Goal: Task Accomplishment & Management: Use online tool/utility

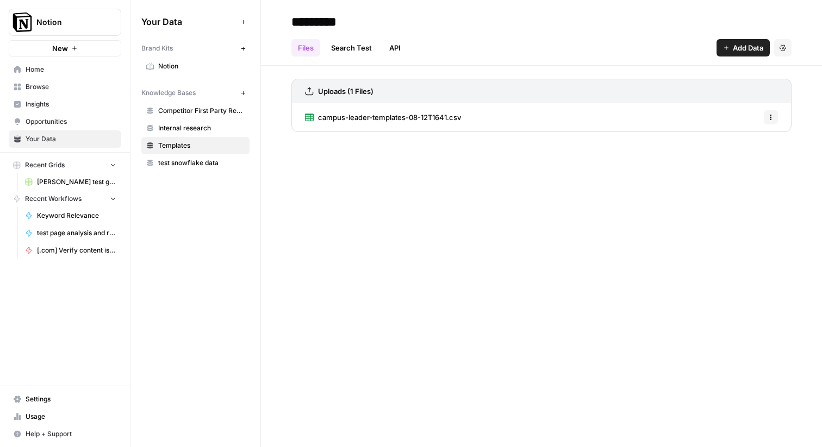
click at [67, 185] on span "[PERSON_NAME] test grid" at bounding box center [76, 182] width 79 height 10
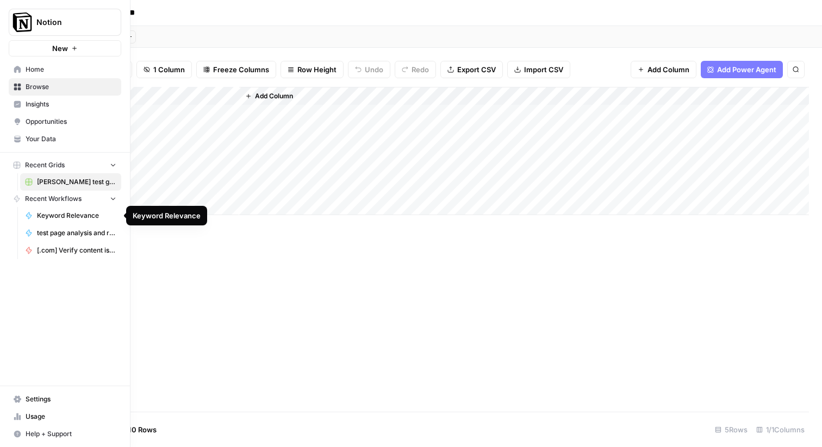
click at [54, 247] on span "[.com] Verify content is discoverable / indexed" at bounding box center [76, 251] width 79 height 10
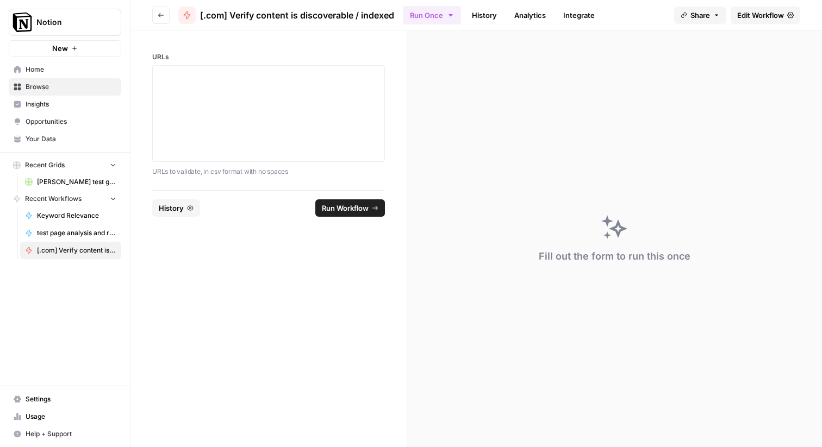
click at [761, 16] on span "Edit Workflow" at bounding box center [760, 15] width 47 height 11
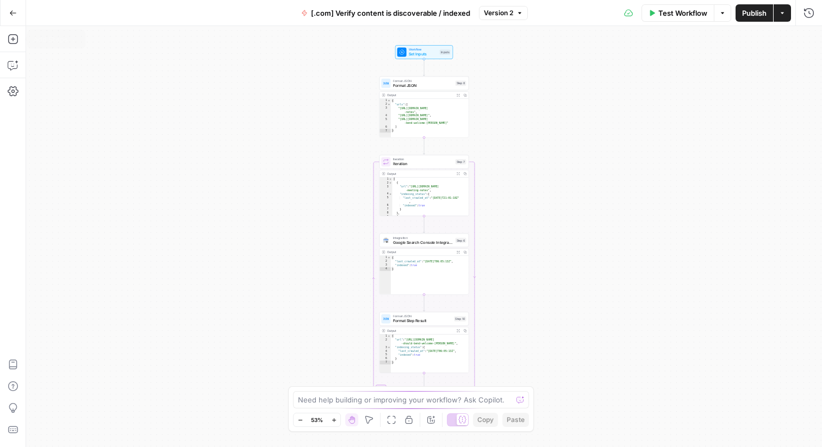
click at [15, 17] on button "Go Back" at bounding box center [13, 13] width 20 height 20
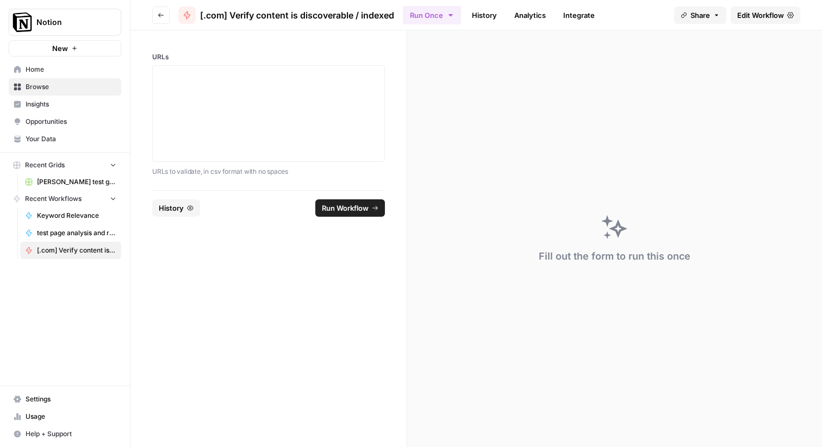
click at [42, 134] on link "Your Data" at bounding box center [65, 138] width 112 height 17
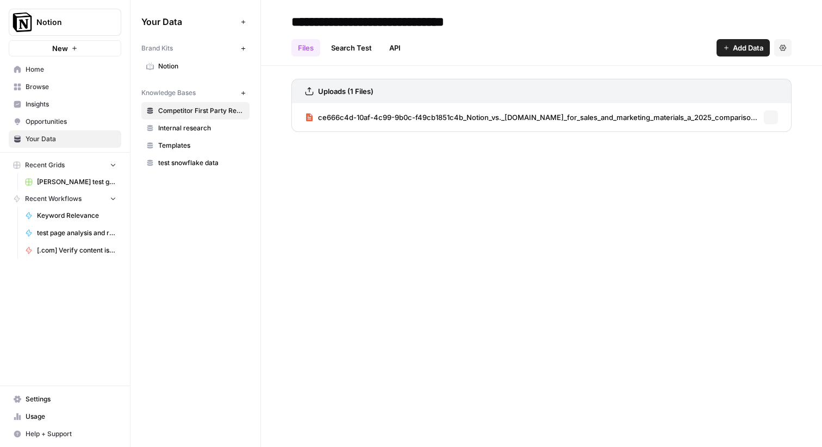
click at [35, 88] on span "Browse" at bounding box center [71, 87] width 91 height 10
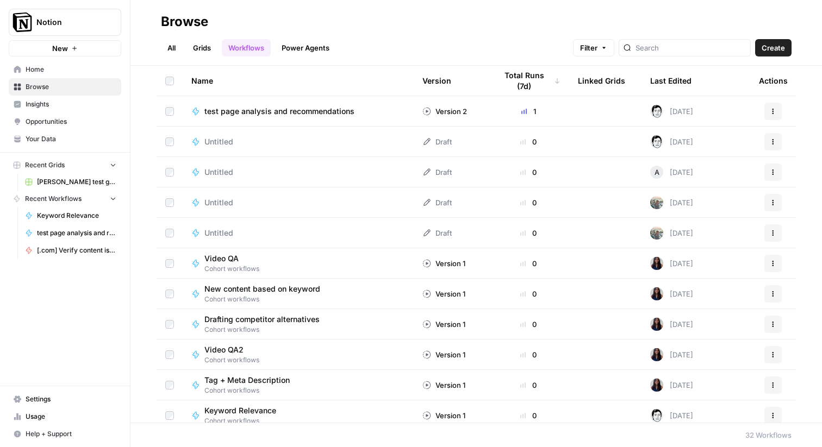
click at [260, 116] on span "test page analysis and recommendations" at bounding box center [279, 111] width 150 height 11
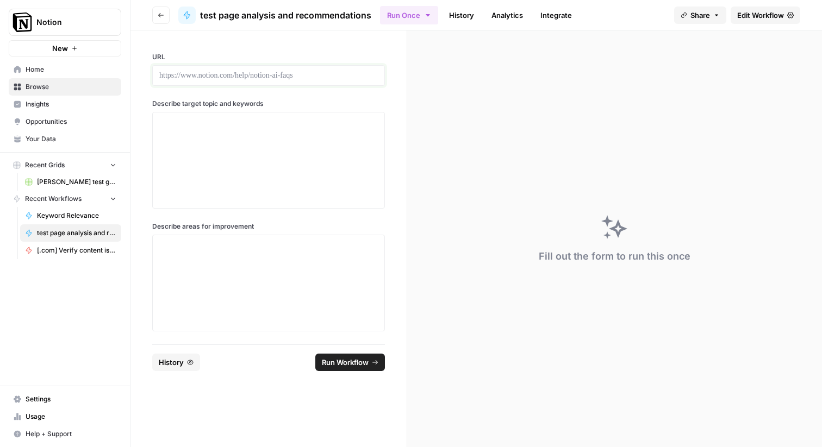
click at [166, 70] on p at bounding box center [268, 75] width 218 height 11
click at [767, 15] on span "Edit Workflow" at bounding box center [760, 15] width 47 height 11
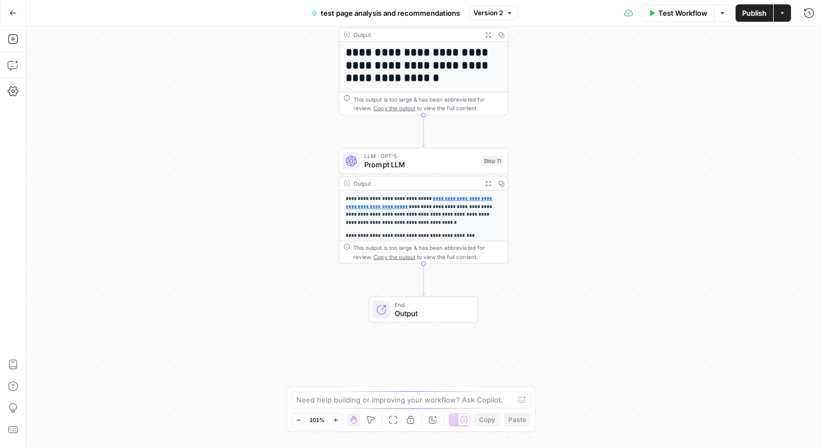
drag, startPoint x: 228, startPoint y: 235, endPoint x: 228, endPoint y: 66, distance: 169.6
click at [228, 66] on div "**********" at bounding box center [424, 236] width 796 height 421
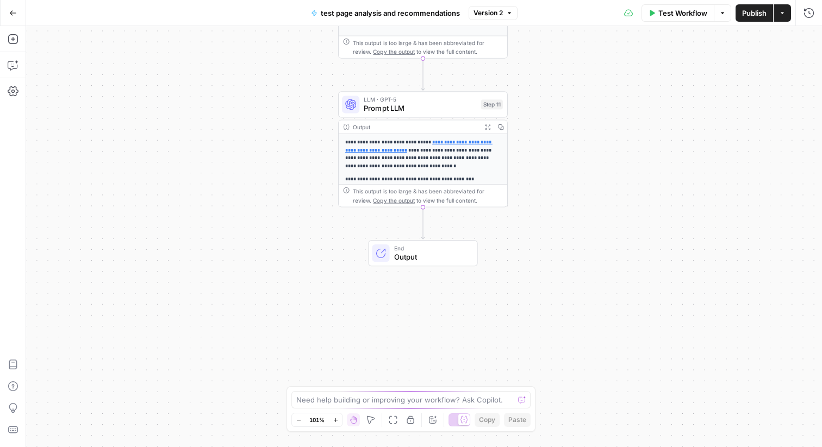
drag, startPoint x: 609, startPoint y: 158, endPoint x: 602, endPoint y: 267, distance: 109.5
click at [602, 267] on div "**********" at bounding box center [424, 236] width 796 height 421
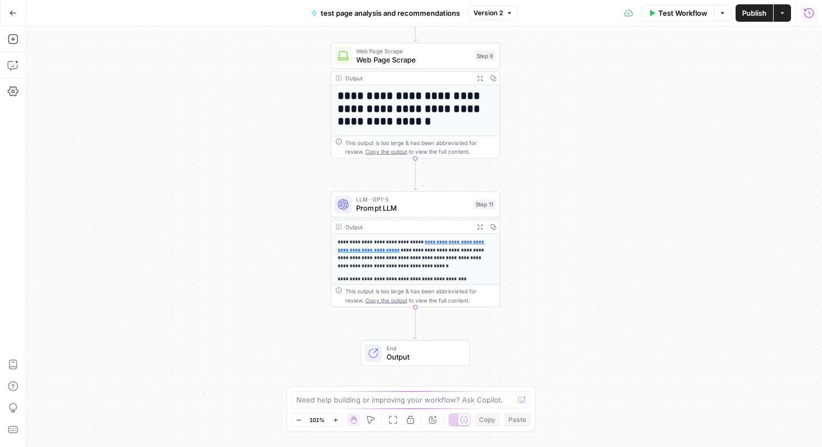
click at [810, 11] on icon "button" at bounding box center [808, 13] width 11 height 11
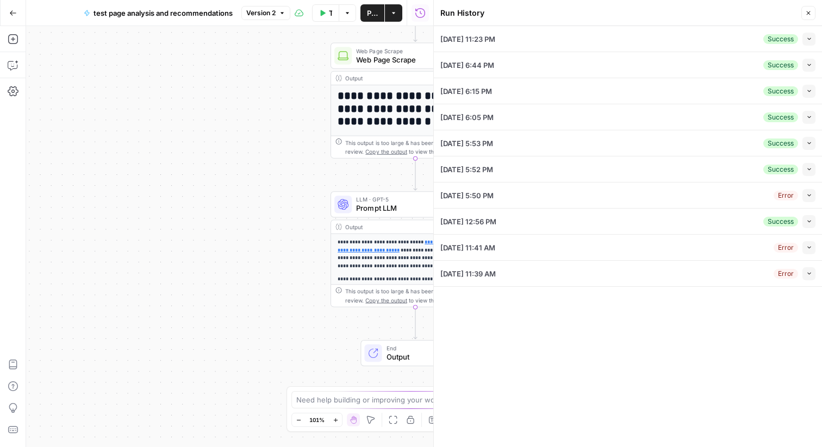
click at [559, 28] on div "[DATE] 11:23 PM Success Collapse" at bounding box center [627, 39] width 375 height 26
click at [489, 45] on div "[DATE] 11:23 PM Success Collapse" at bounding box center [627, 39] width 375 height 26
click at [810, 41] on icon "button" at bounding box center [809, 39] width 6 height 6
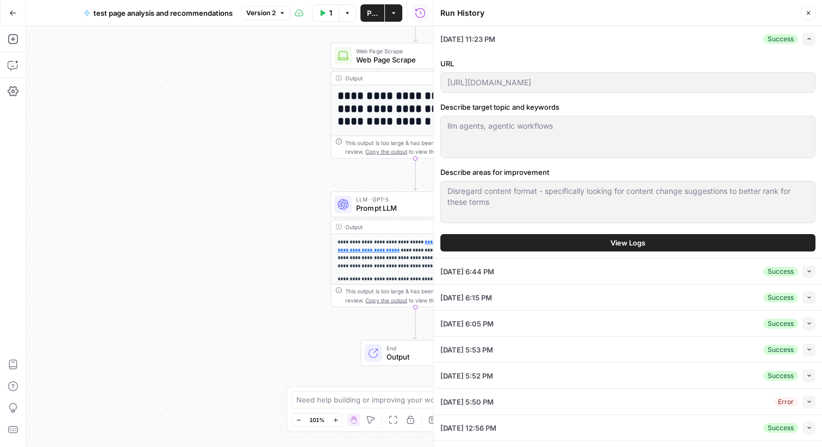
click at [589, 239] on button "View Logs" at bounding box center [627, 242] width 375 height 17
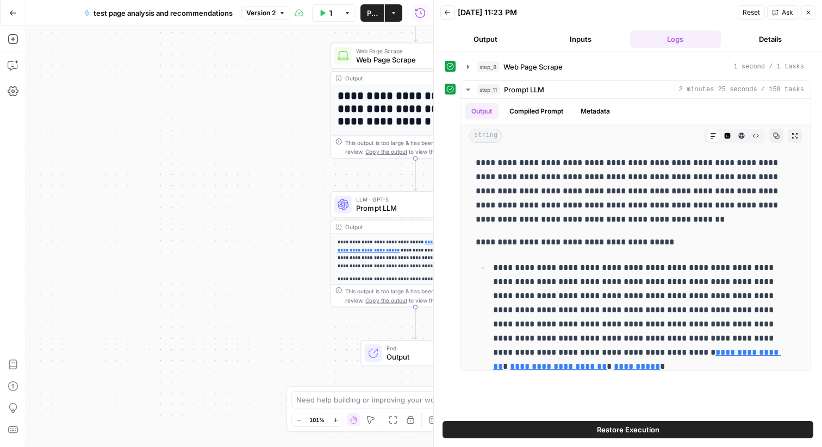
click at [497, 39] on button "Output" at bounding box center [485, 38] width 91 height 17
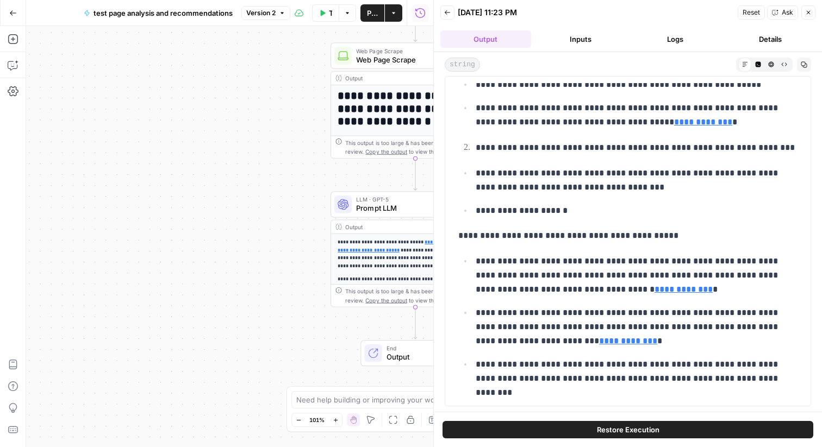
scroll to position [858, 0]
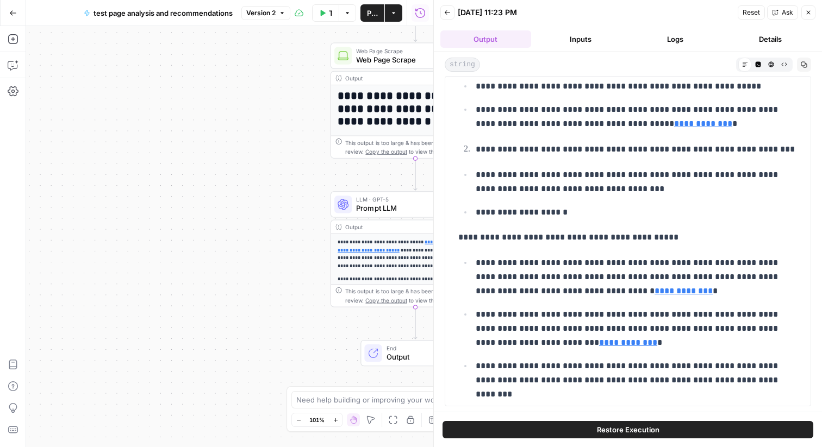
drag, startPoint x: 468, startPoint y: 239, endPoint x: 692, endPoint y: 242, distance: 223.9
click at [692, 242] on p "**********" at bounding box center [627, 237] width 339 height 14
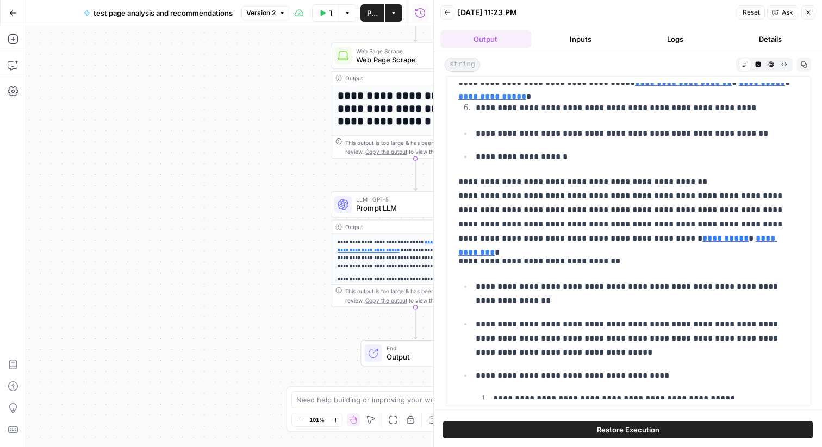
scroll to position [3041, 0]
